Goal: Entertainment & Leisure: Consume media (video, audio)

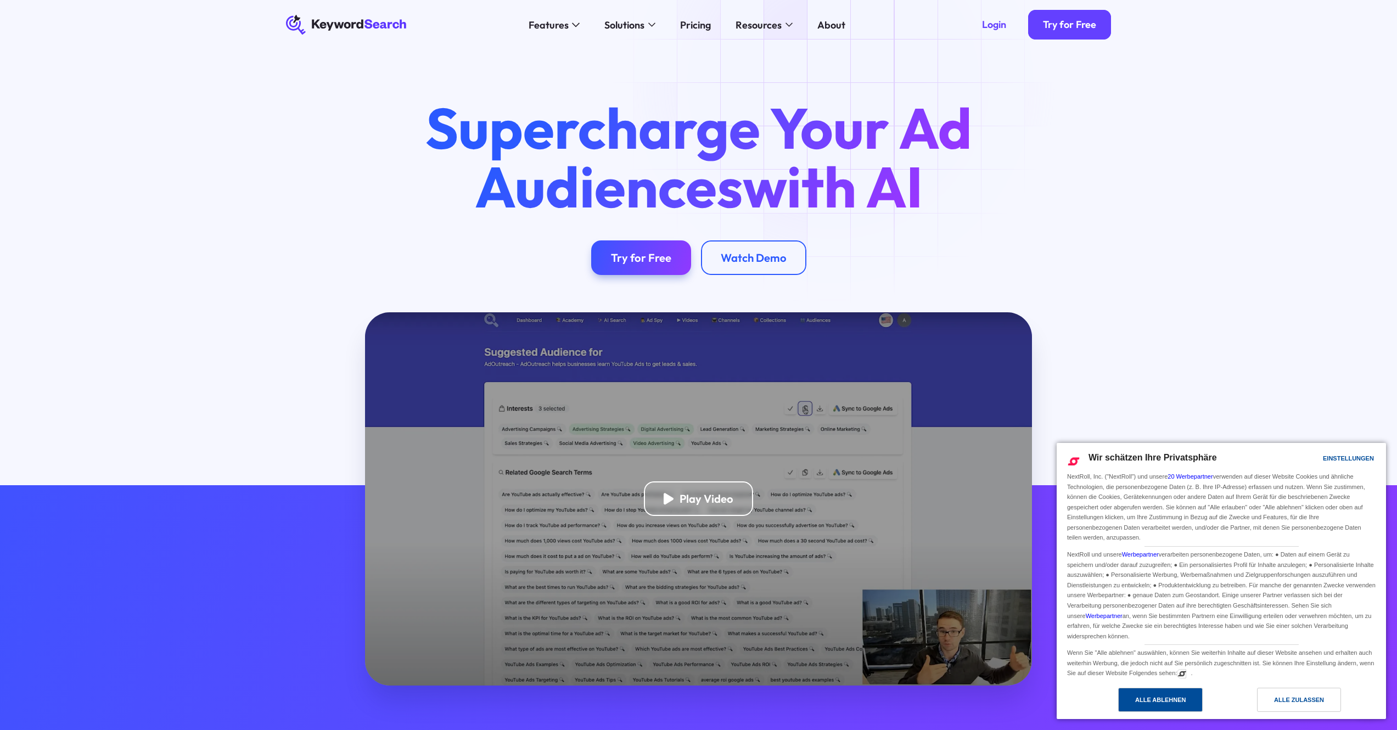
click at [1186, 703] on div "Alle ablehnen" at bounding box center [1160, 700] width 51 height 12
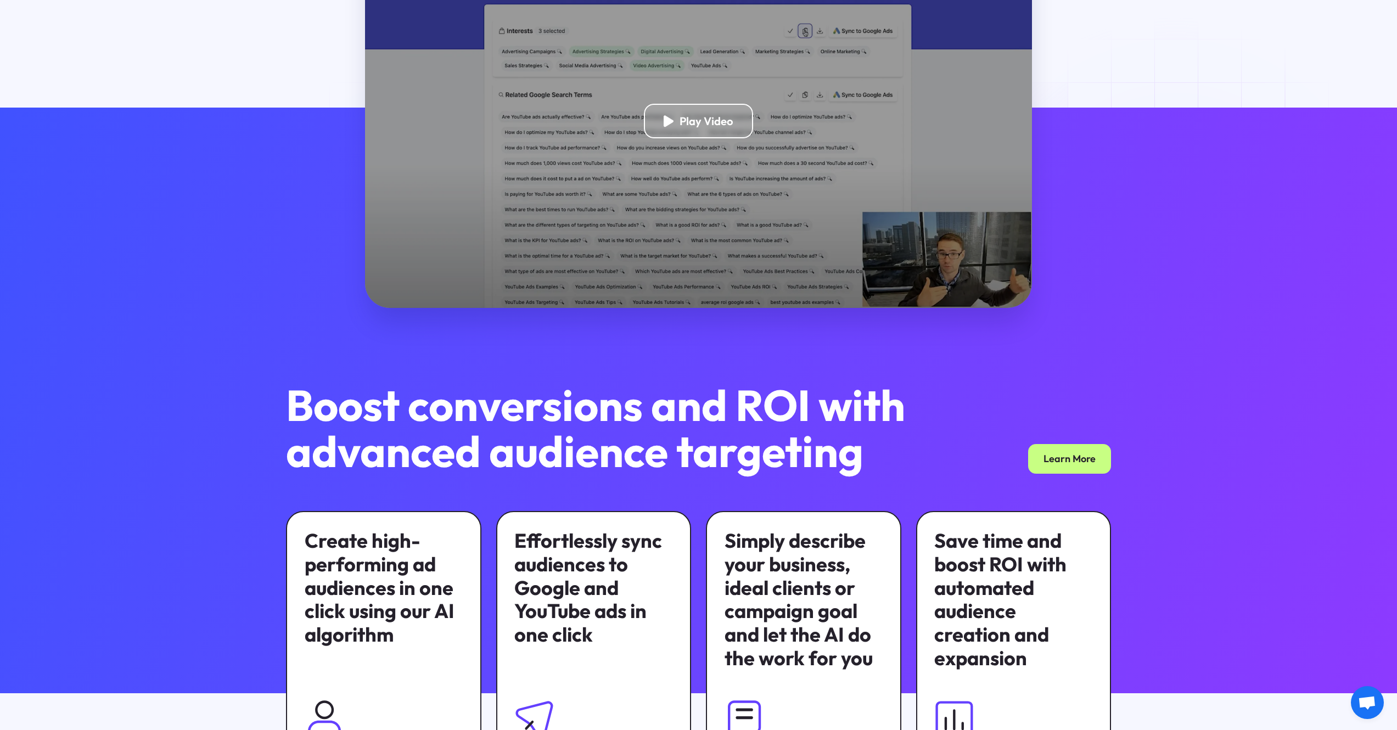
scroll to position [589, 0]
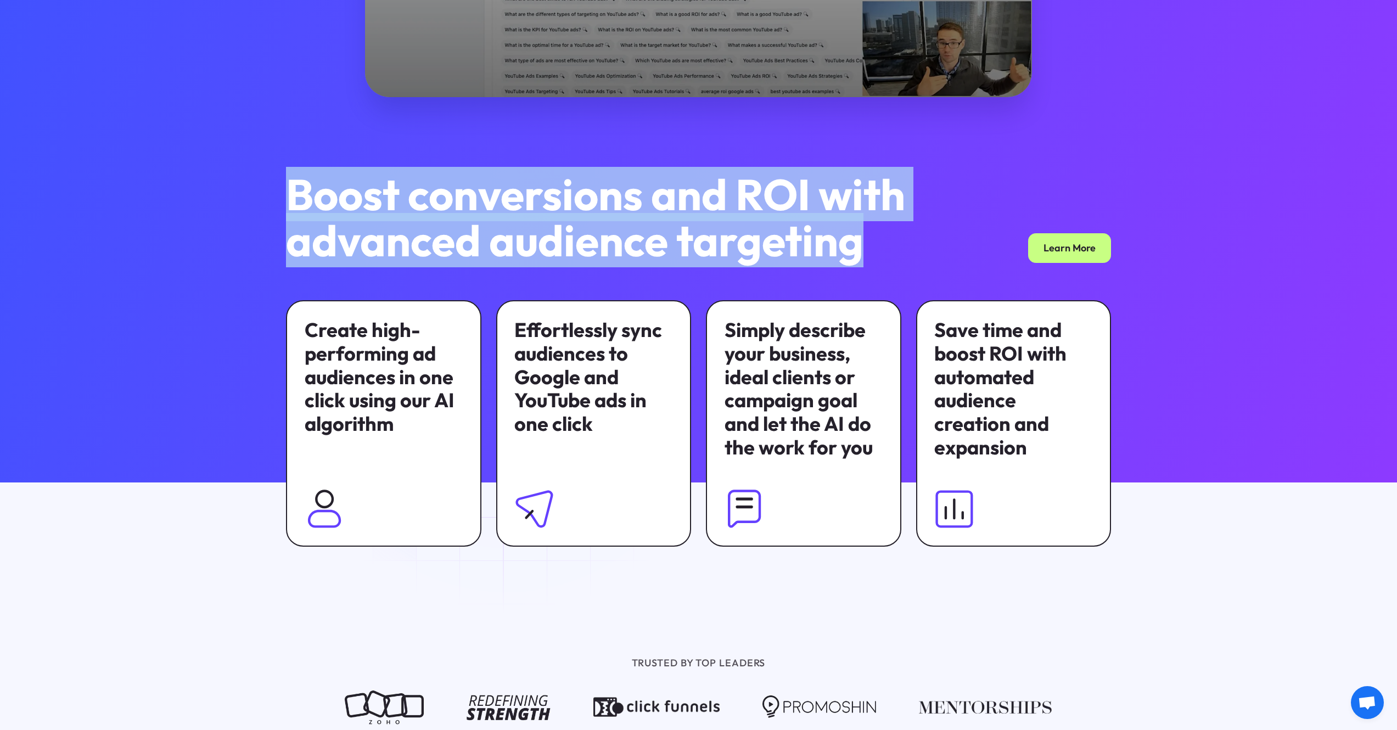
drag, startPoint x: 305, startPoint y: 192, endPoint x: 879, endPoint y: 245, distance: 576.2
click at [879, 245] on h2 "Boost conversions and ROI with advanced audience targeting" at bounding box center [607, 217] width 642 height 92
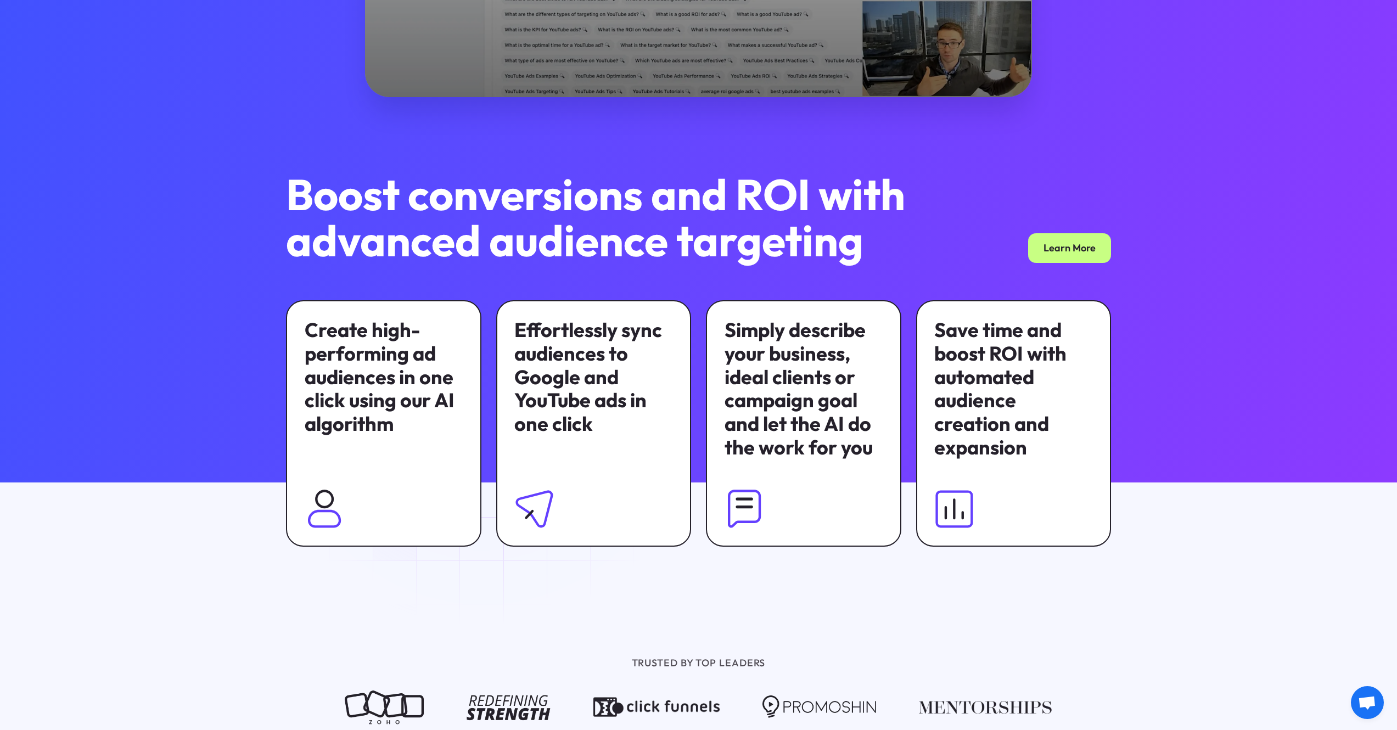
click at [879, 245] on h2 "Boost conversions and ROI with advanced audience targeting" at bounding box center [607, 217] width 642 height 92
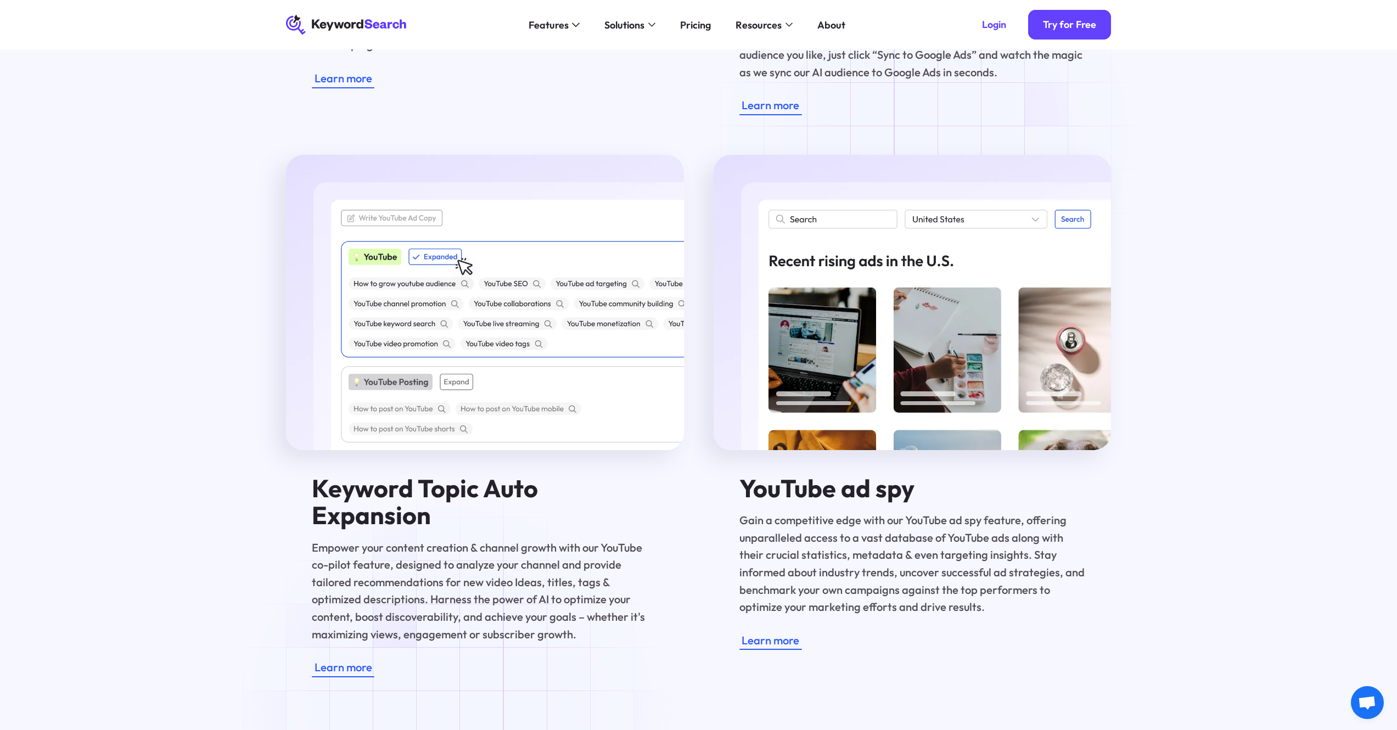
scroll to position [2047, 0]
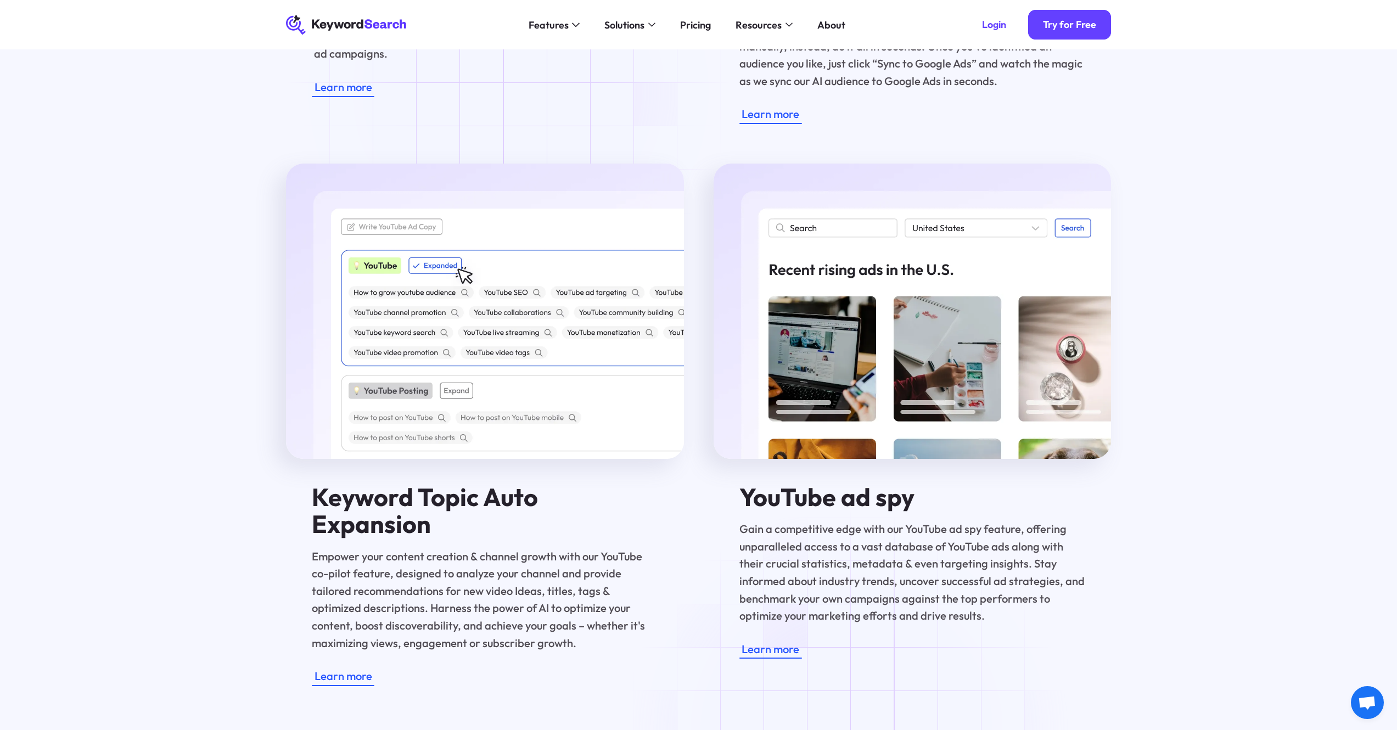
click at [512, 92] on div "Learn more" at bounding box center [485, 87] width 346 height 20
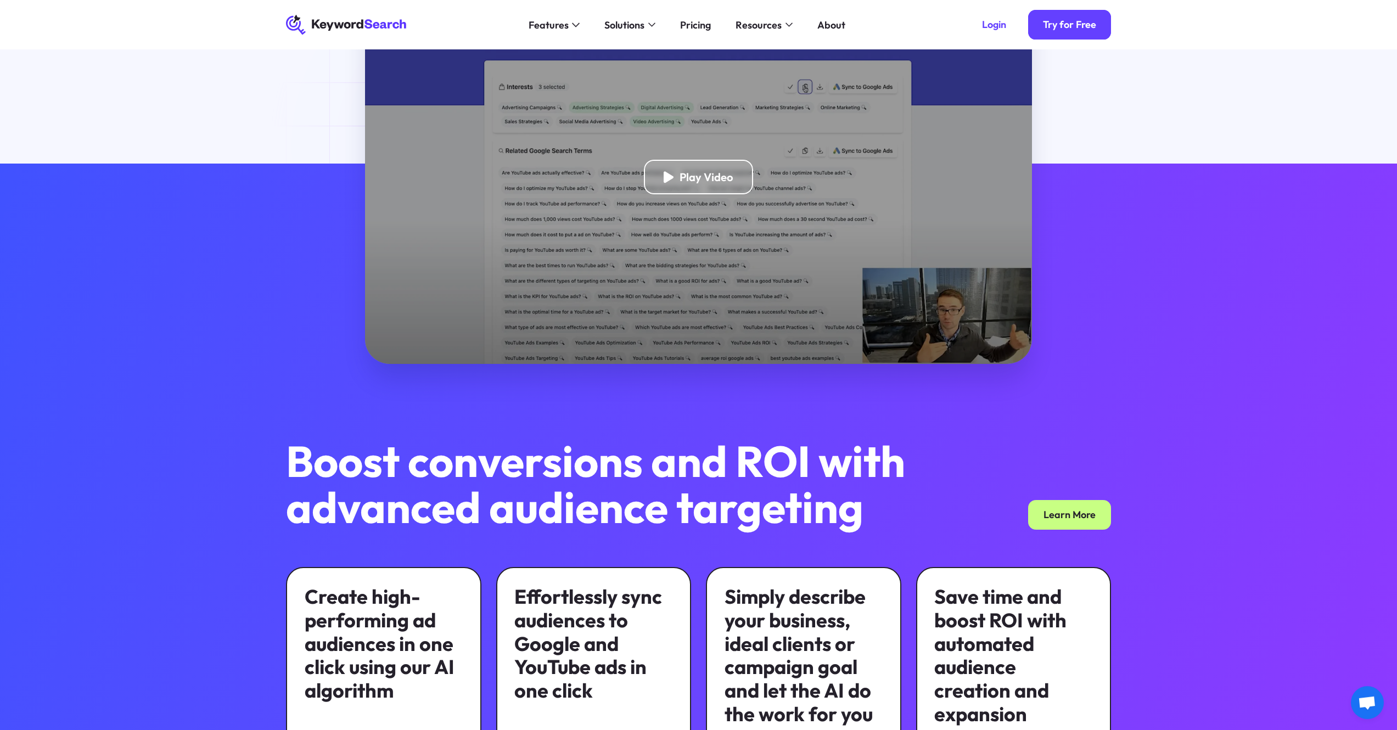
scroll to position [0, 0]
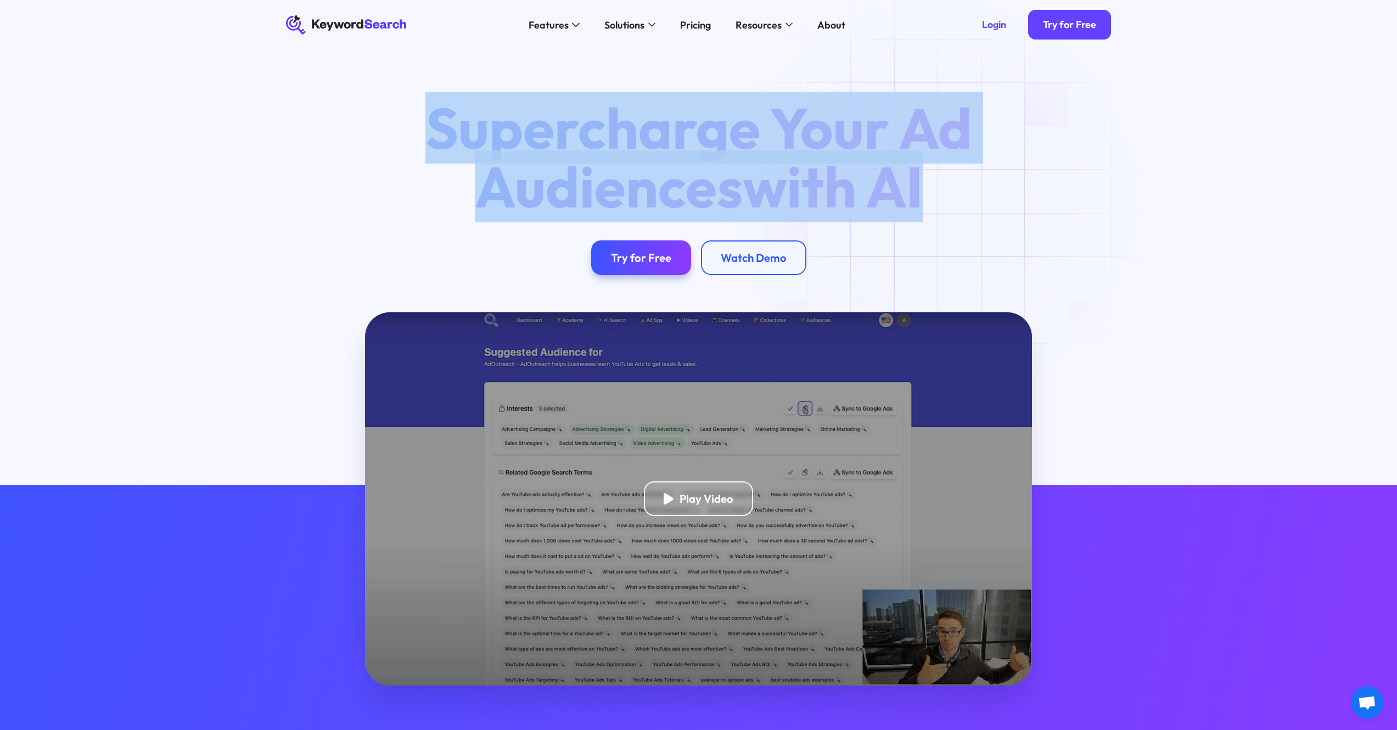
drag, startPoint x: 440, startPoint y: 124, endPoint x: 958, endPoint y: 200, distance: 523.3
click at [954, 200] on h1 "Supercharge Your Ad Audiences with AI" at bounding box center [698, 157] width 593 height 117
click at [741, 173] on h1 "Supercharge Your Ad Audiences with AI" at bounding box center [698, 157] width 593 height 117
drag, startPoint x: 930, startPoint y: 188, endPoint x: 335, endPoint y: 120, distance: 598.6
click at [335, 120] on div "Supercharge Your Ad Audiences with AI Try for Free Watch Demo" at bounding box center [698, 187] width 865 height 176
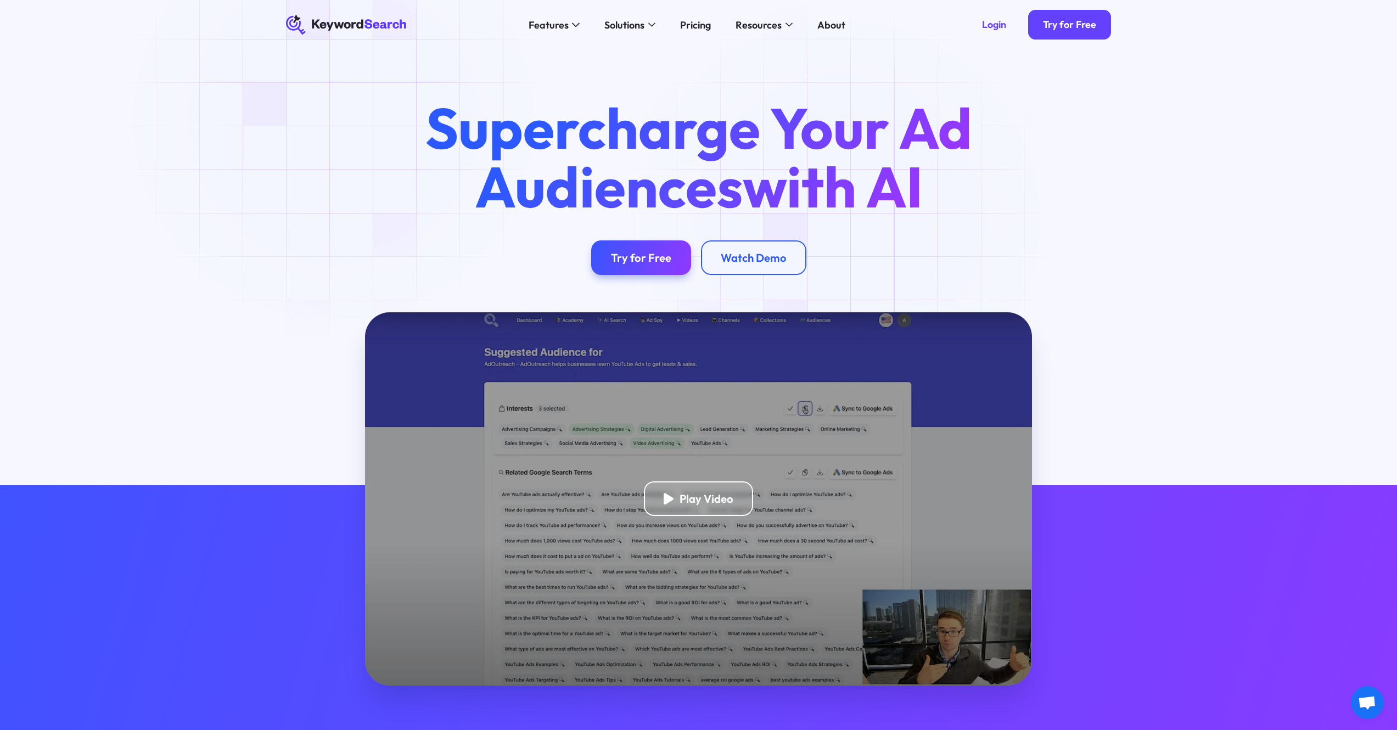
click at [335, 120] on div "Supercharge Your Ad Audiences with AI Try for Free Watch Demo" at bounding box center [698, 187] width 865 height 176
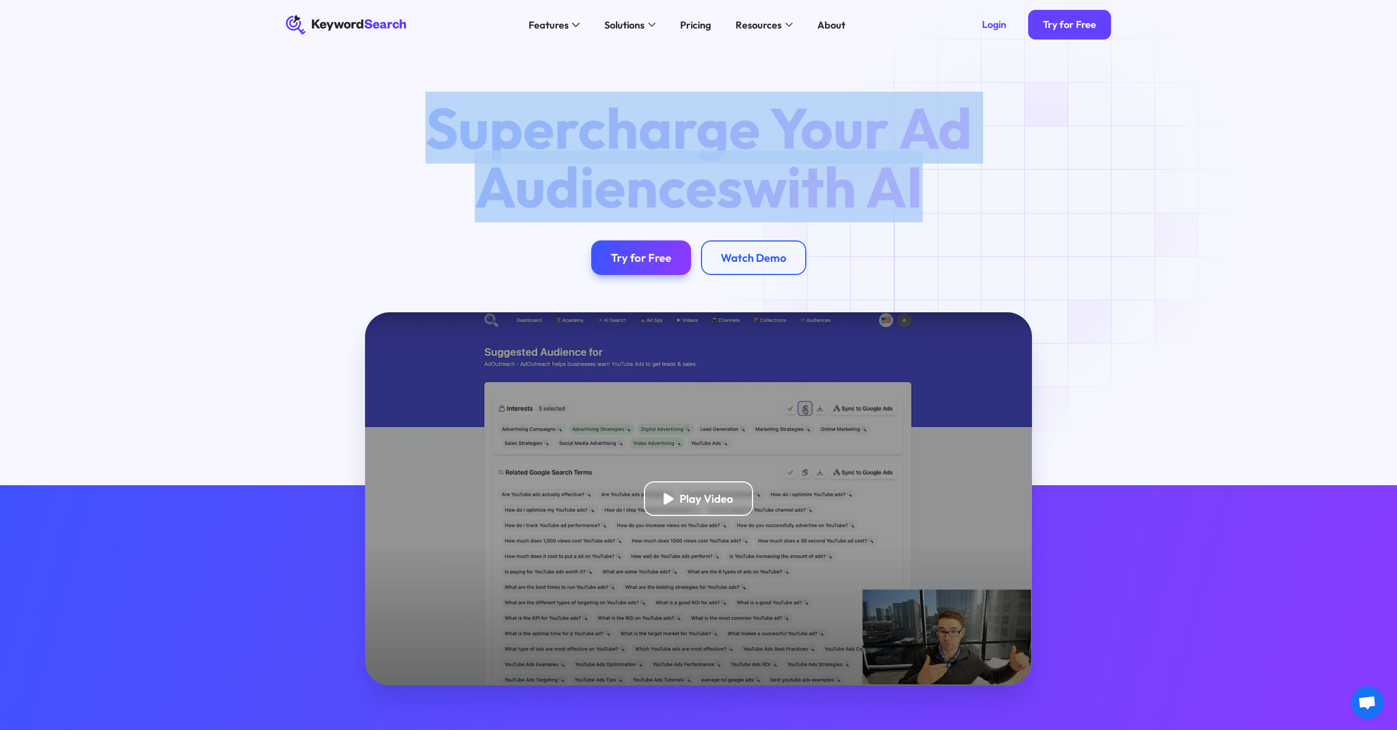
drag, startPoint x: 437, startPoint y: 128, endPoint x: 1045, endPoint y: 196, distance: 612.7
click at [1045, 196] on div "Supercharge Your Ad Audiences with AI Try for Free Watch Demo" at bounding box center [698, 187] width 865 height 176
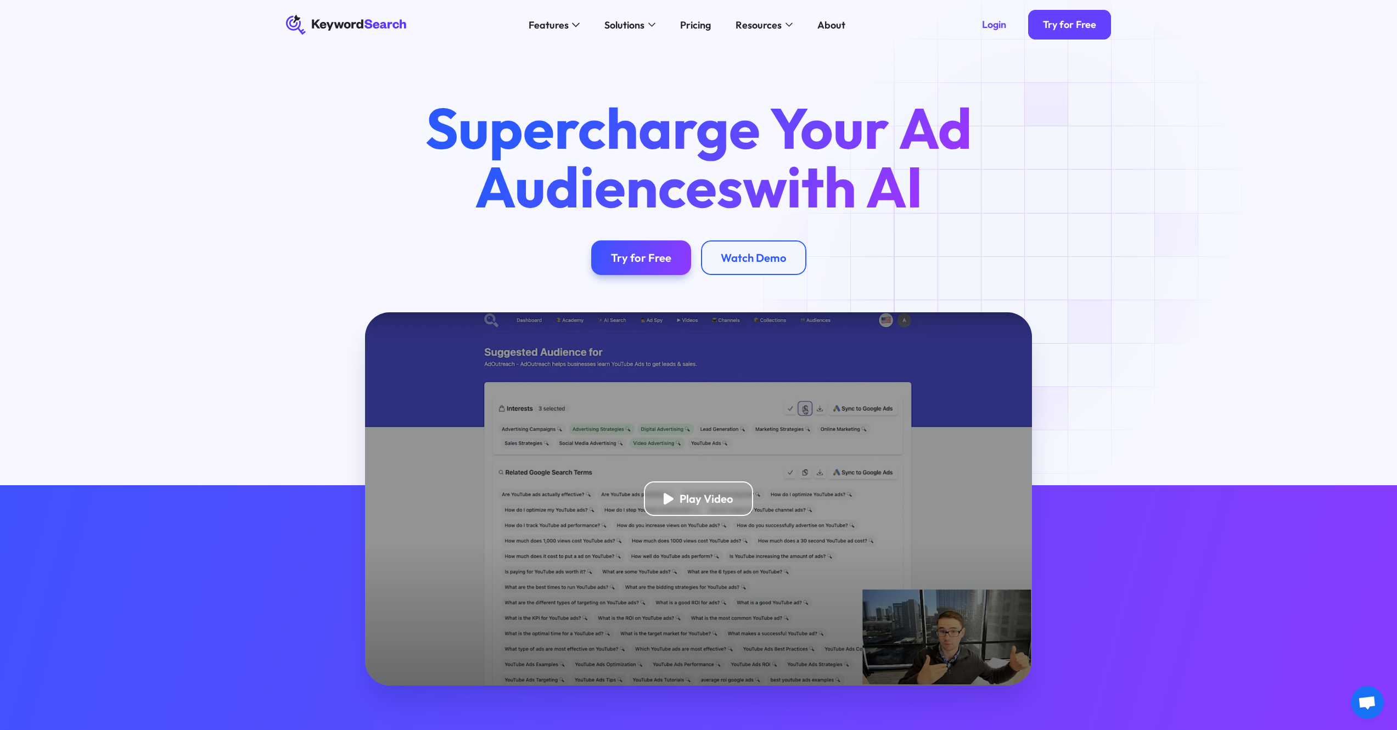
click at [1045, 196] on div "Supercharge Your Ad Audiences with AI Try for Free Watch Demo" at bounding box center [698, 187] width 865 height 176
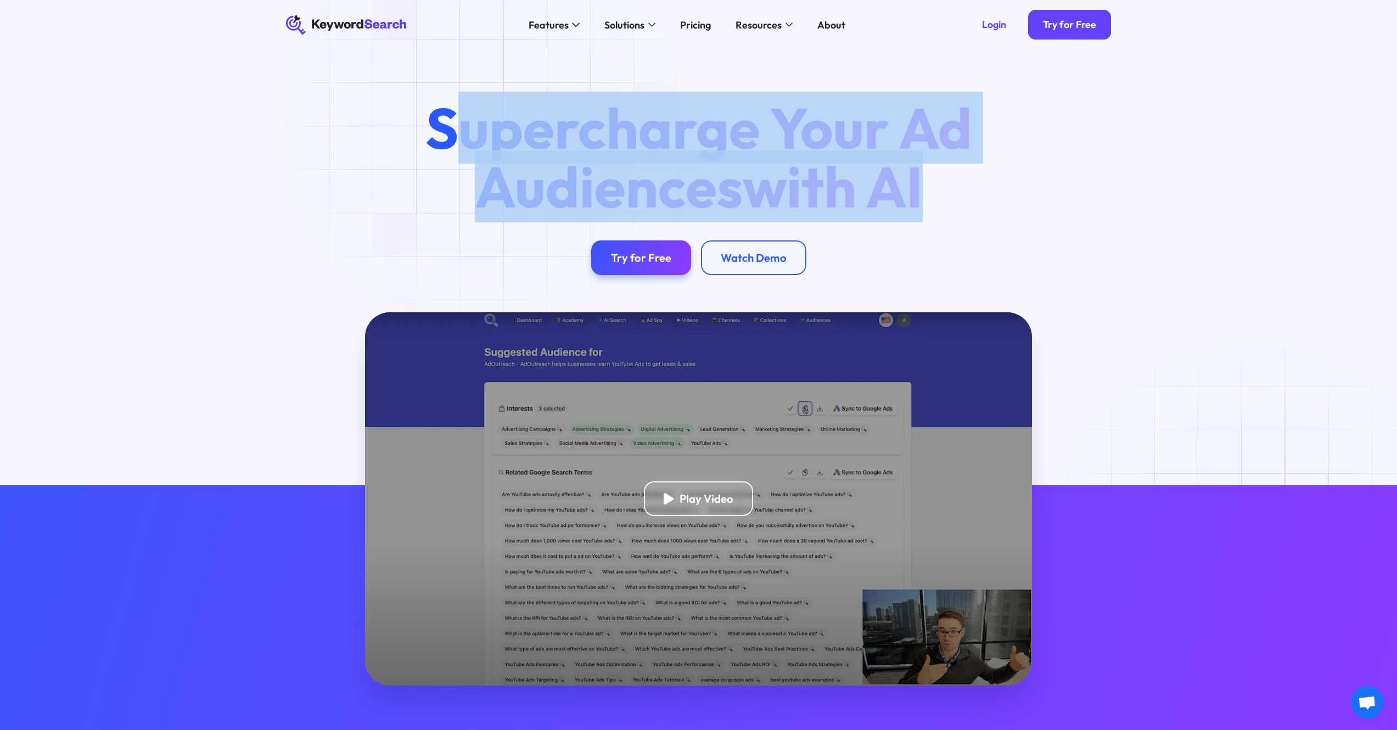
drag, startPoint x: 997, startPoint y: 190, endPoint x: 461, endPoint y: 124, distance: 540.5
click at [461, 124] on div "Supercharge Your Ad Audiences with AI Try for Free Watch Demo" at bounding box center [698, 187] width 865 height 176
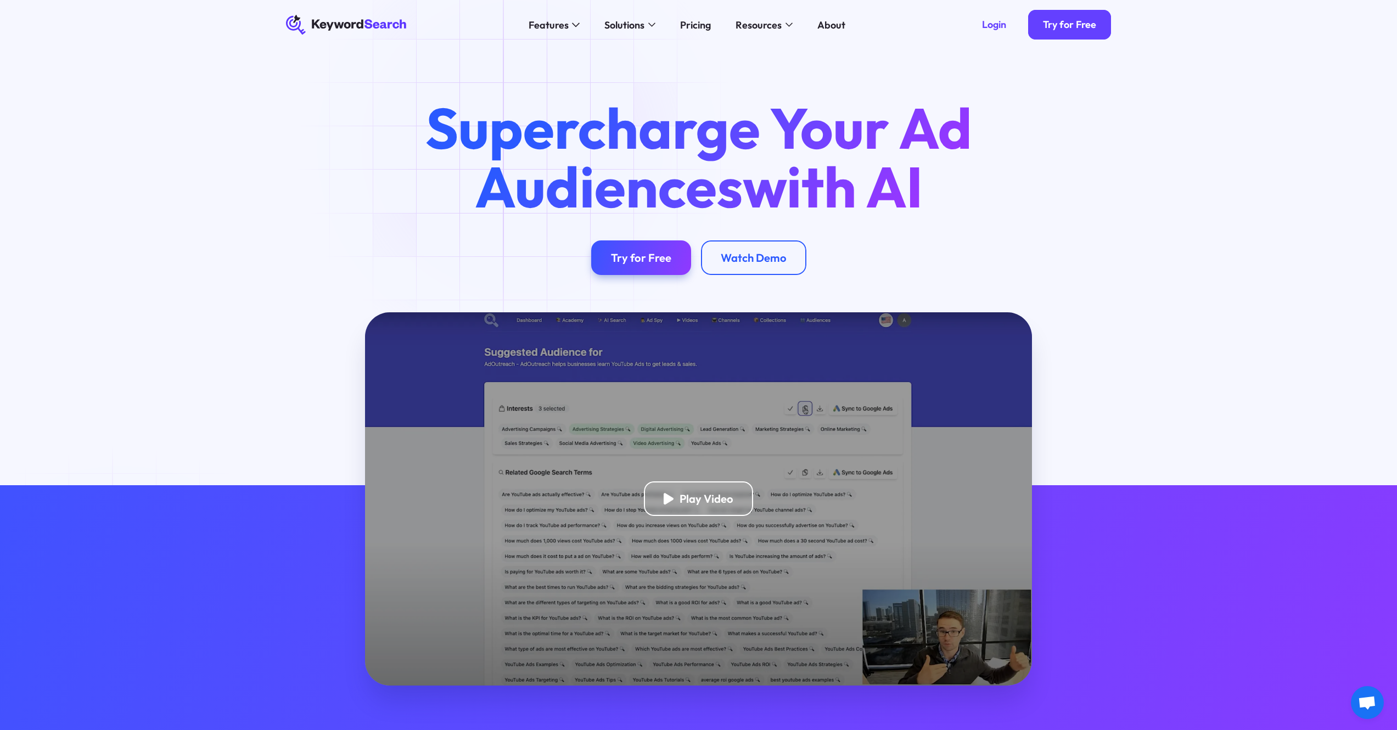
click at [394, 132] on div "Supercharge Your Ad Audiences with AI Try for Free Watch Demo" at bounding box center [698, 187] width 865 height 176
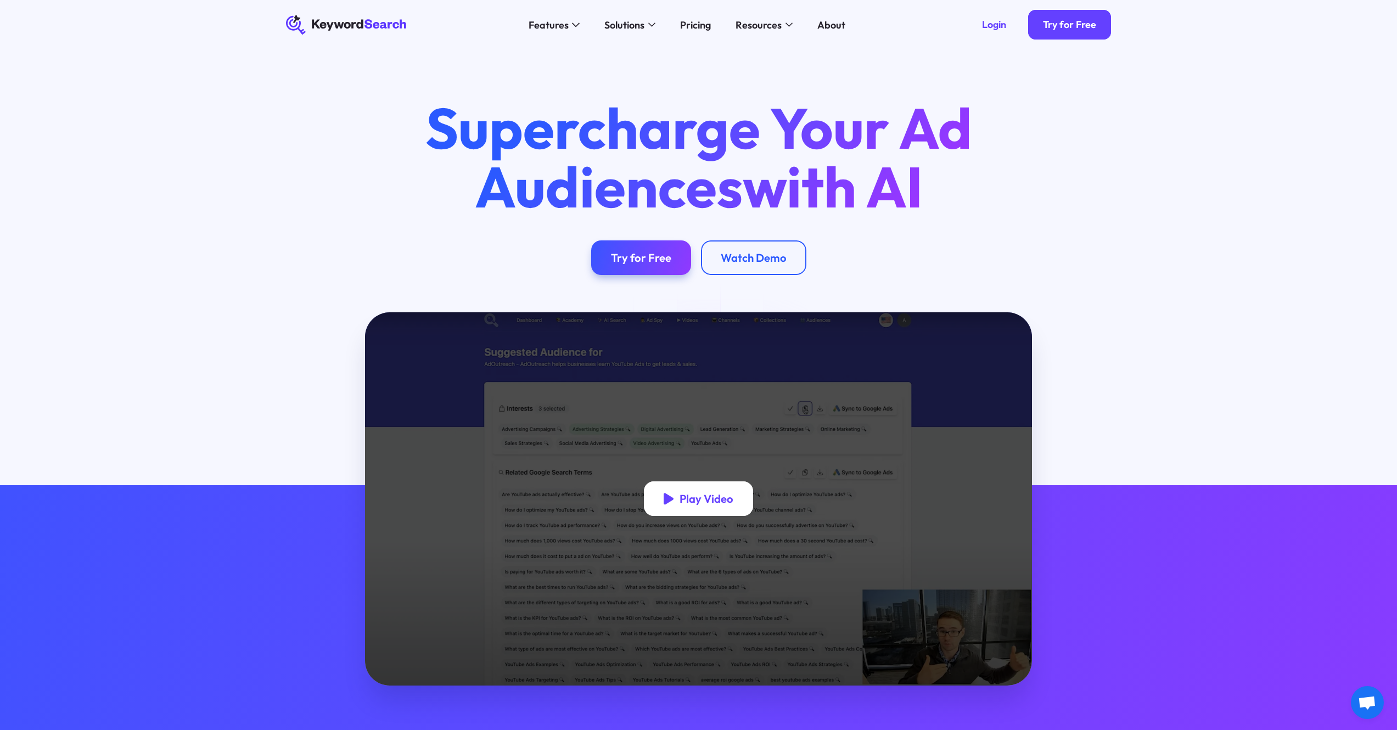
click at [715, 505] on div "Play Video" at bounding box center [707, 499] width 54 height 14
